Goal: Task Accomplishment & Management: Manage account settings

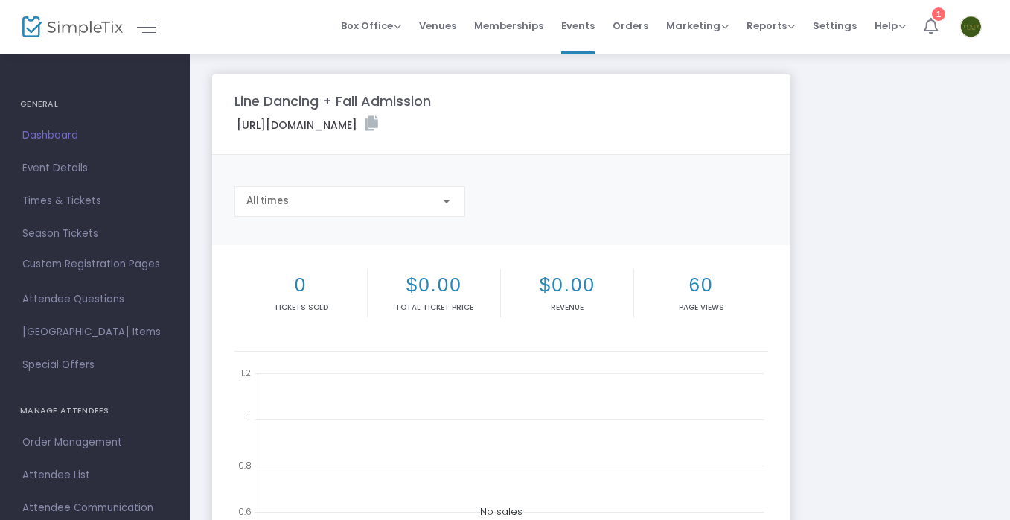
click at [926, 28] on icon at bounding box center [931, 26] width 14 height 16
click at [39, 95] on h4 "GENERAL" at bounding box center [95, 104] width 150 height 30
click at [39, 100] on h4 "GENERAL" at bounding box center [95, 104] width 150 height 30
click at [37, 165] on span "Event Details" at bounding box center [94, 168] width 145 height 19
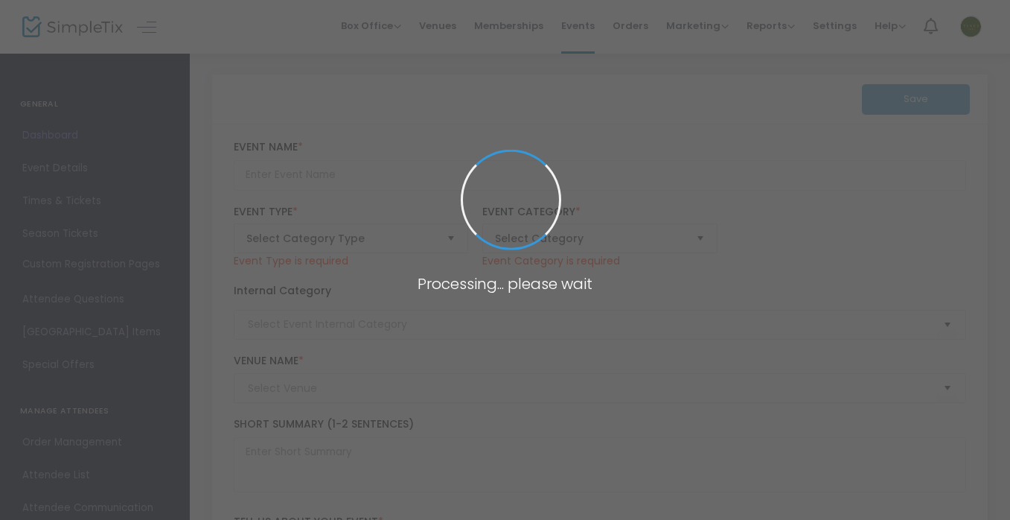
type input "Line Dancing + Fall Admission"
type textarea "Join us and enjoy our First Line Dancing Party! 🗓 [DATE] ⏰ 3:00PM-5:00PM. Ticke…"
type input "Buy Tickets"
type input "Tinez Farms"
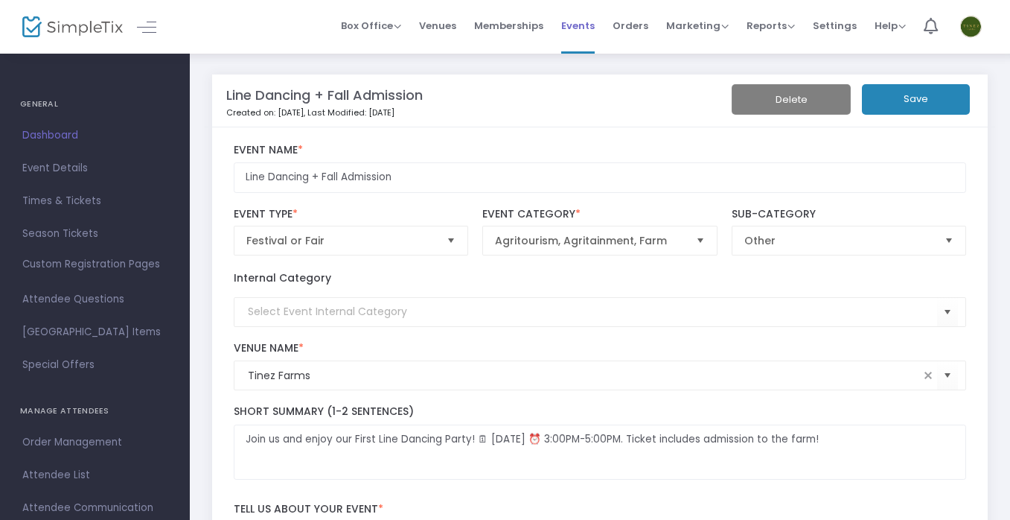
click at [575, 26] on span "Events" at bounding box center [578, 26] width 34 height 38
